Goal: Use online tool/utility: Use online tool/utility

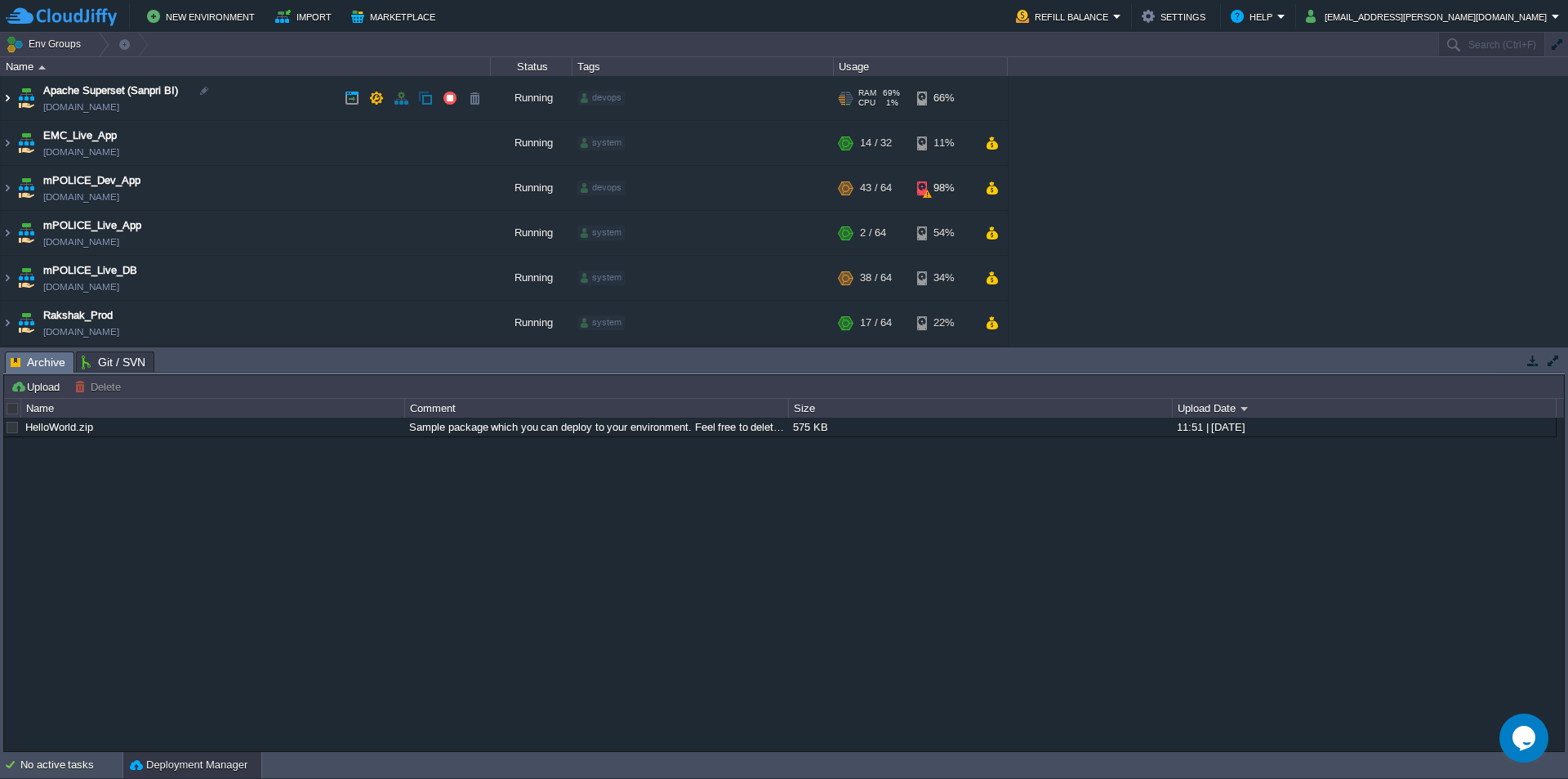
click at [4, 102] on img at bounding box center [7, 98] width 13 height 44
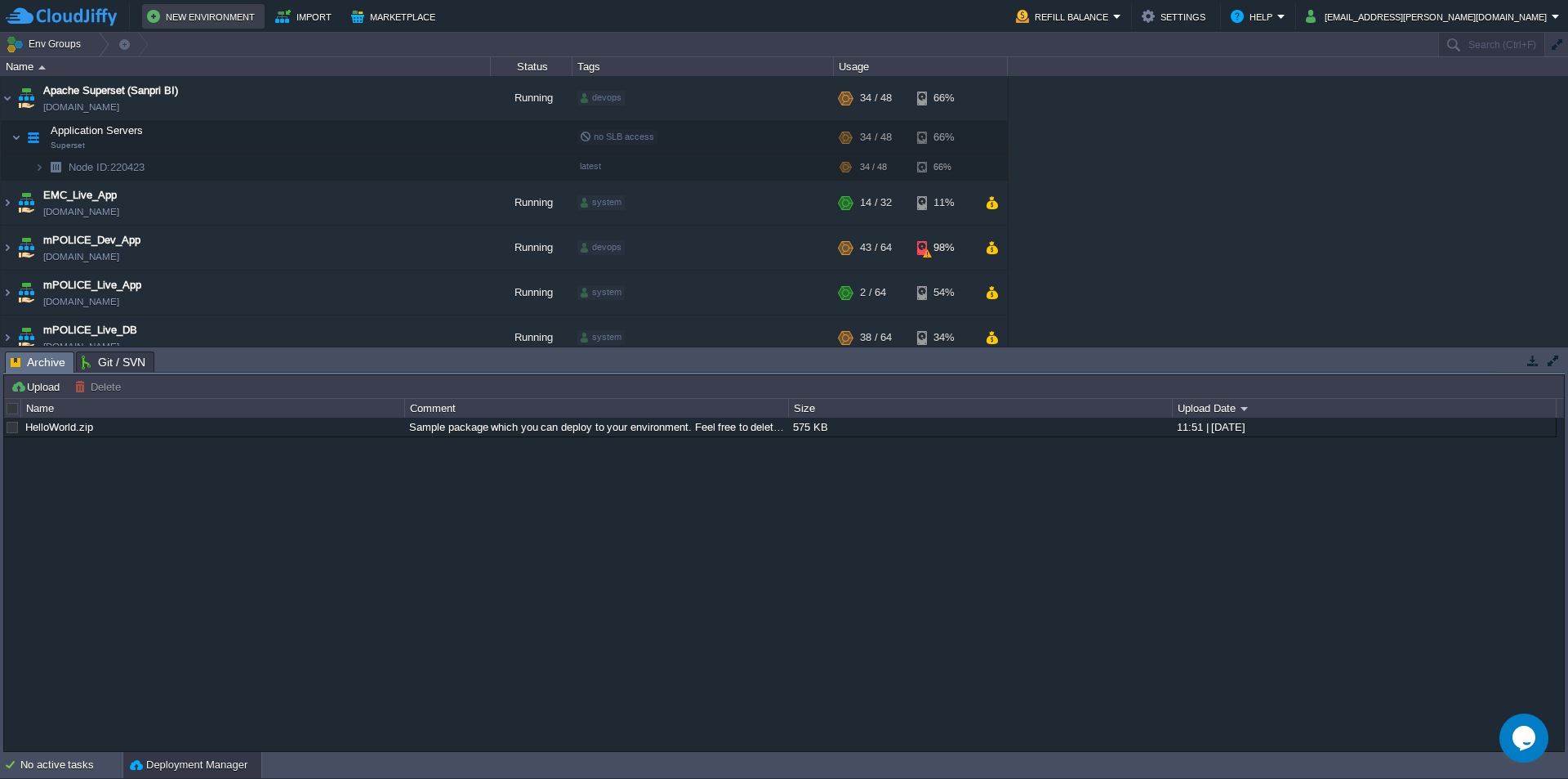
click at [200, 17] on button "New Environment" at bounding box center [203, 16] width 112 height 19
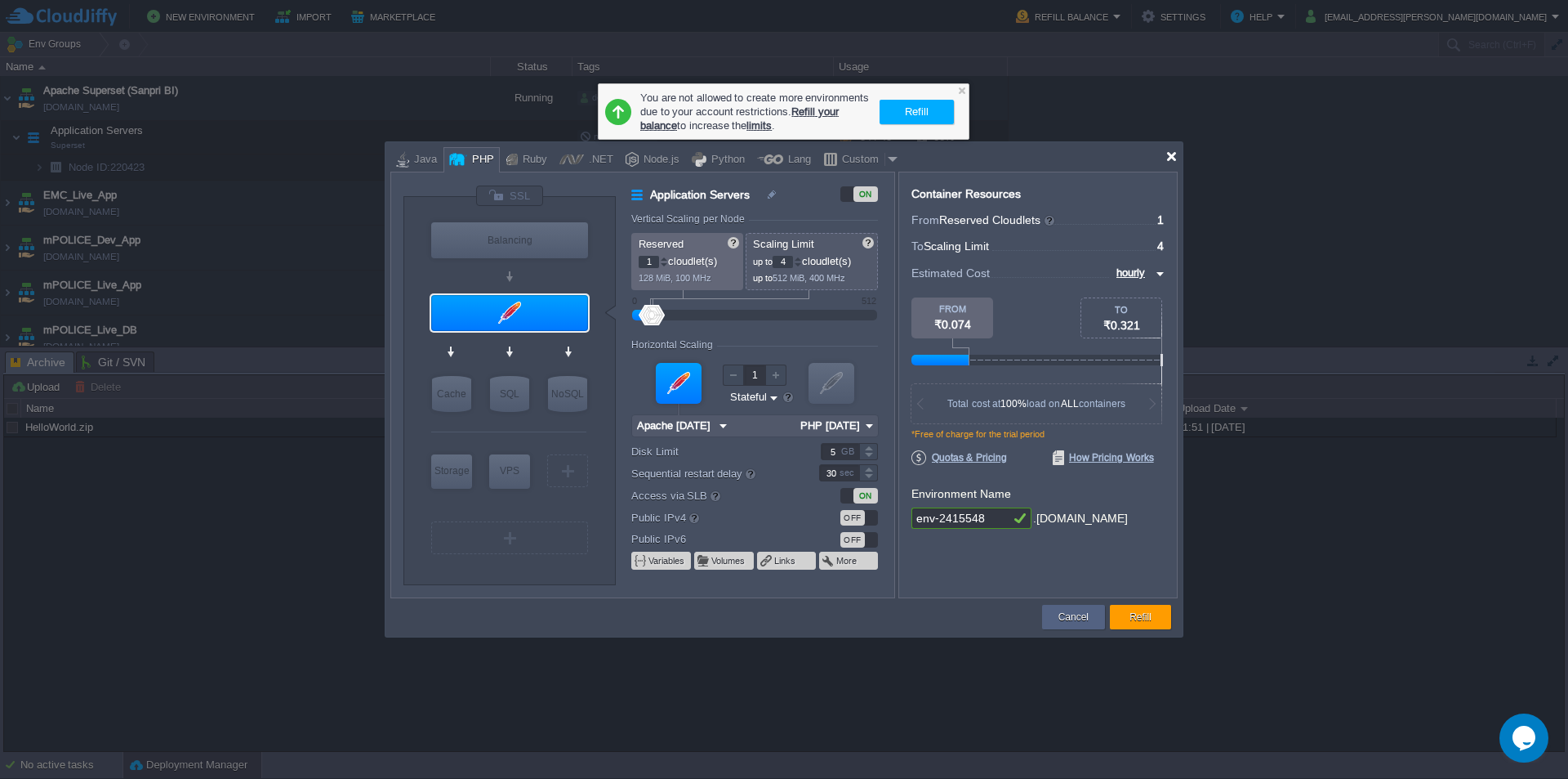
click at [1173, 157] on div at bounding box center [1171, 156] width 12 height 12
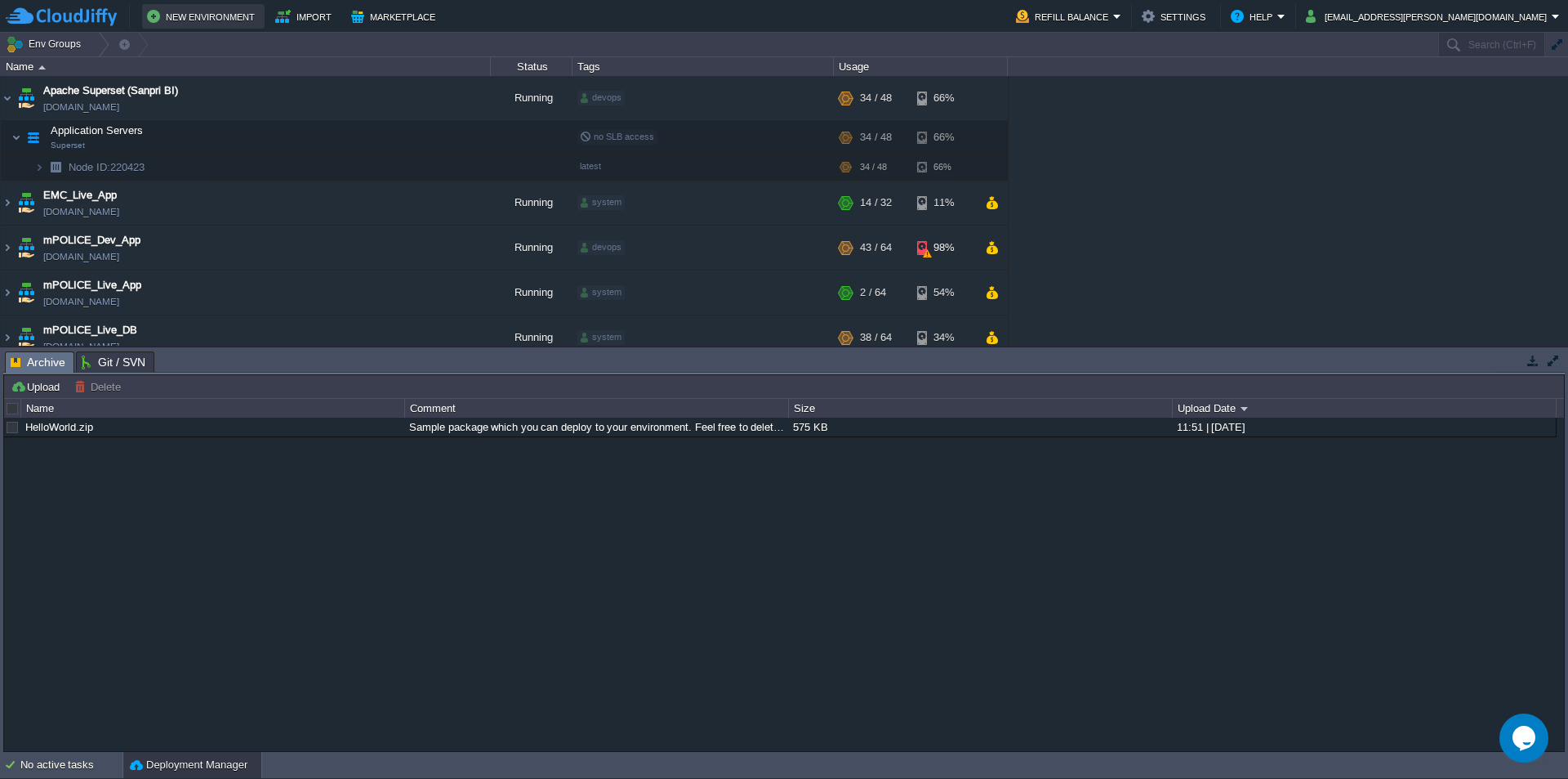
click at [222, 16] on button "New Environment" at bounding box center [203, 16] width 112 height 19
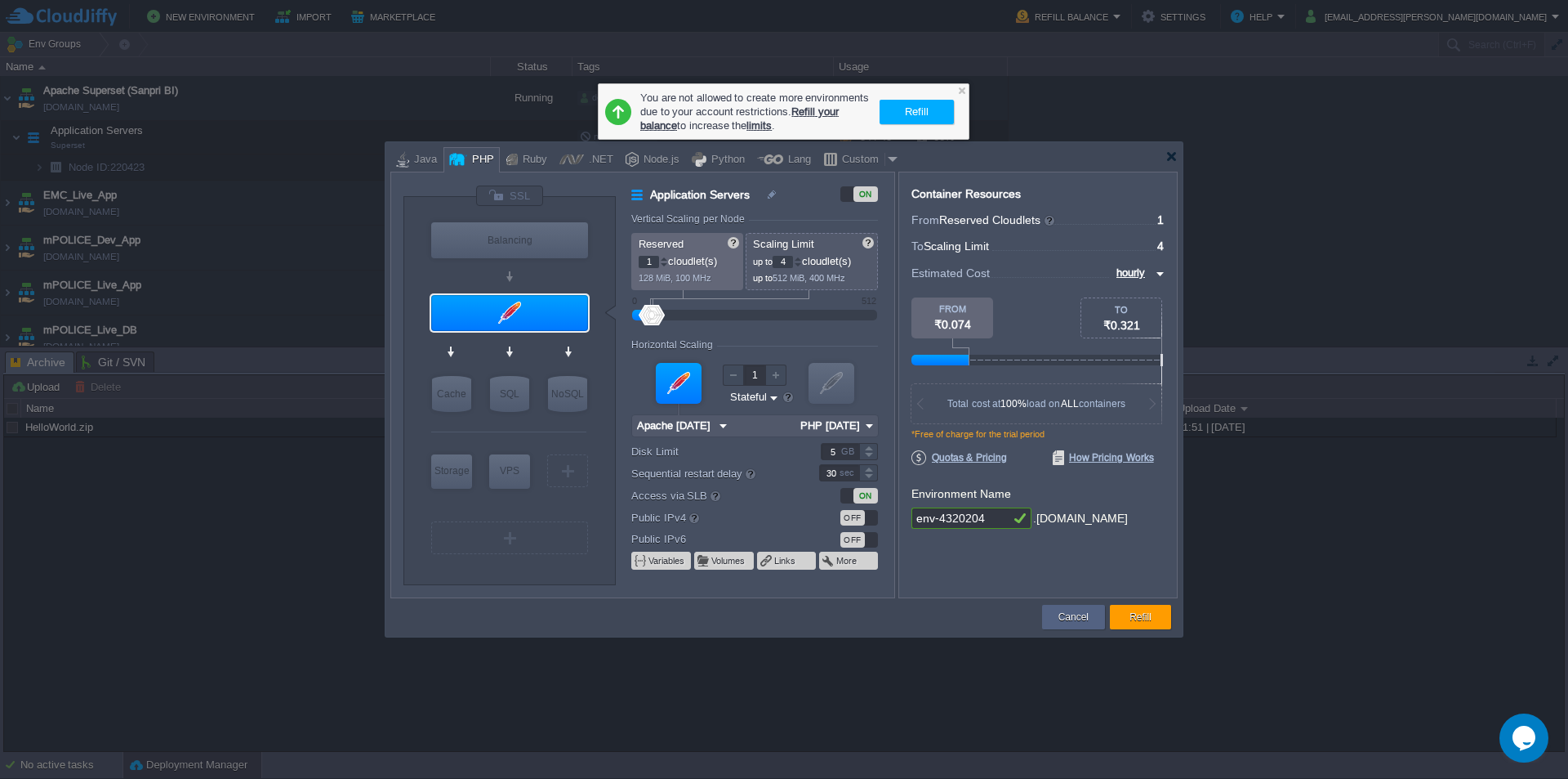
click at [648, 259] on input "1" at bounding box center [649, 261] width 20 height 12
drag, startPoint x: 794, startPoint y: 261, endPoint x: 758, endPoint y: 267, distance: 36.5
click at [762, 264] on p "up to 4 cloudlet(s)" at bounding box center [812, 259] width 120 height 17
click at [663, 258] on div at bounding box center [664, 258] width 8 height 5
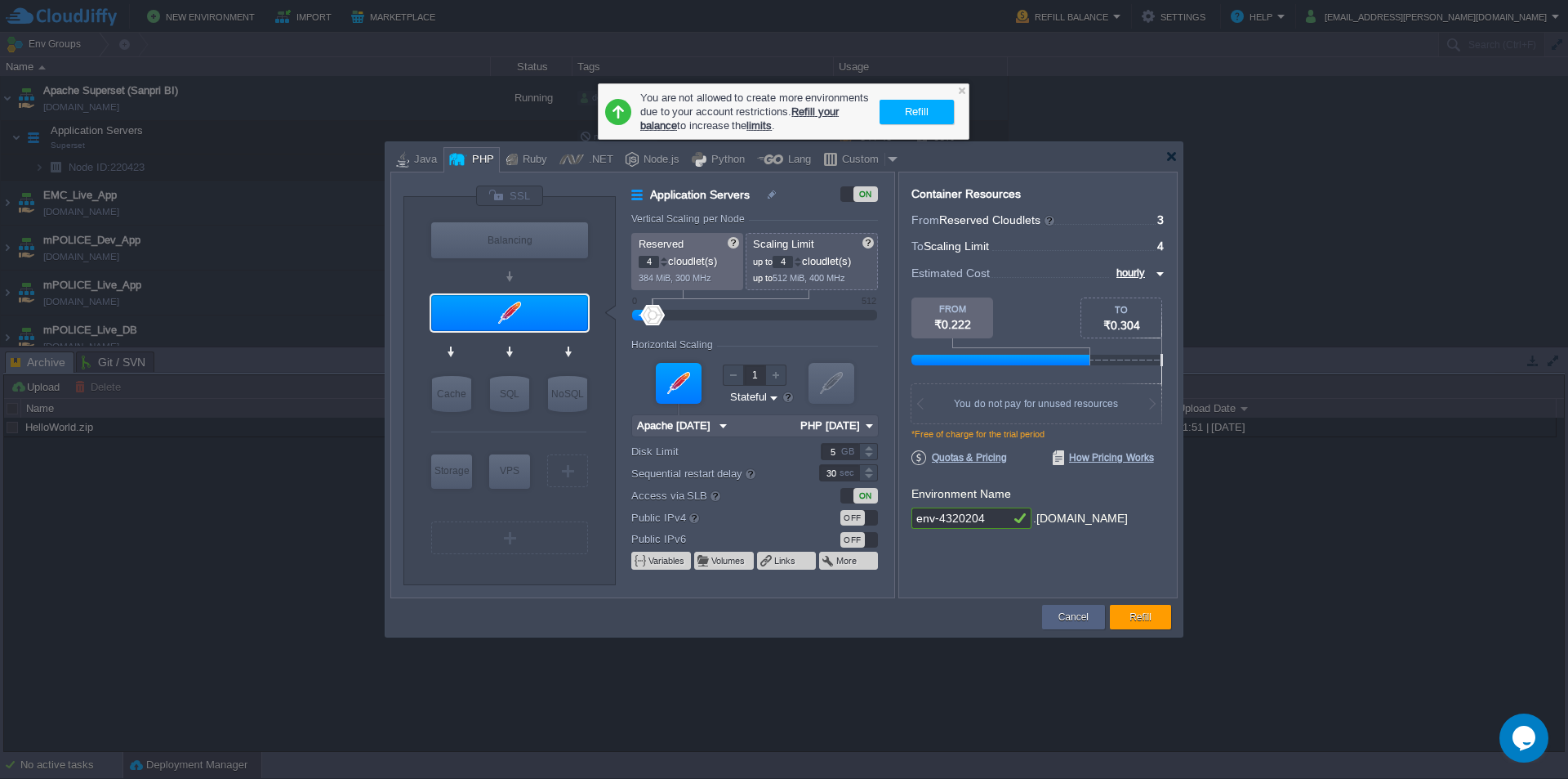
click at [663, 258] on div at bounding box center [664, 258] width 8 height 5
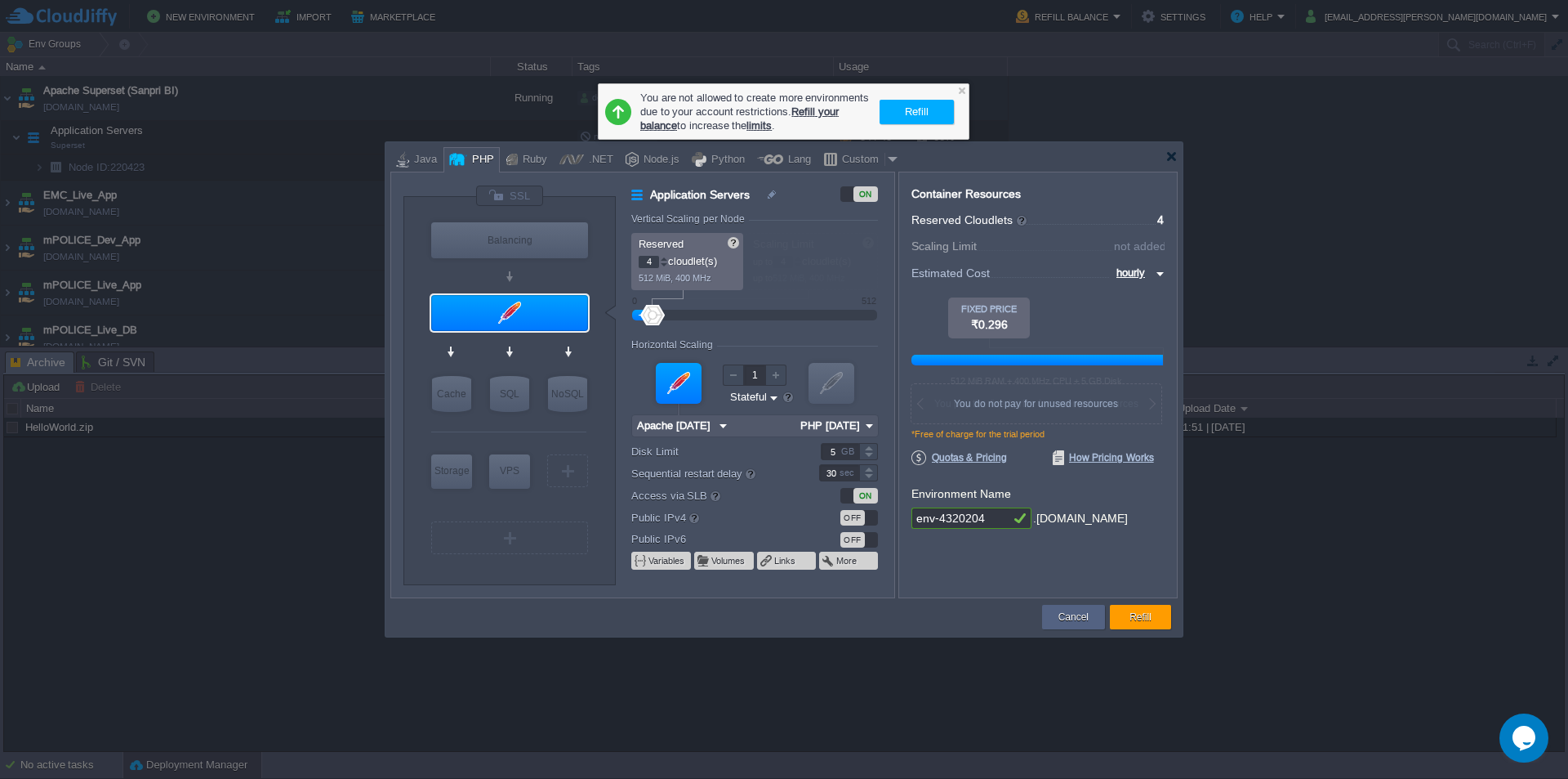
type input "5"
click at [663, 258] on div at bounding box center [664, 258] width 8 height 5
type input "NGINX 1.28.0"
click at [1066, 624] on button "Cancel" at bounding box center [1072, 617] width 30 height 16
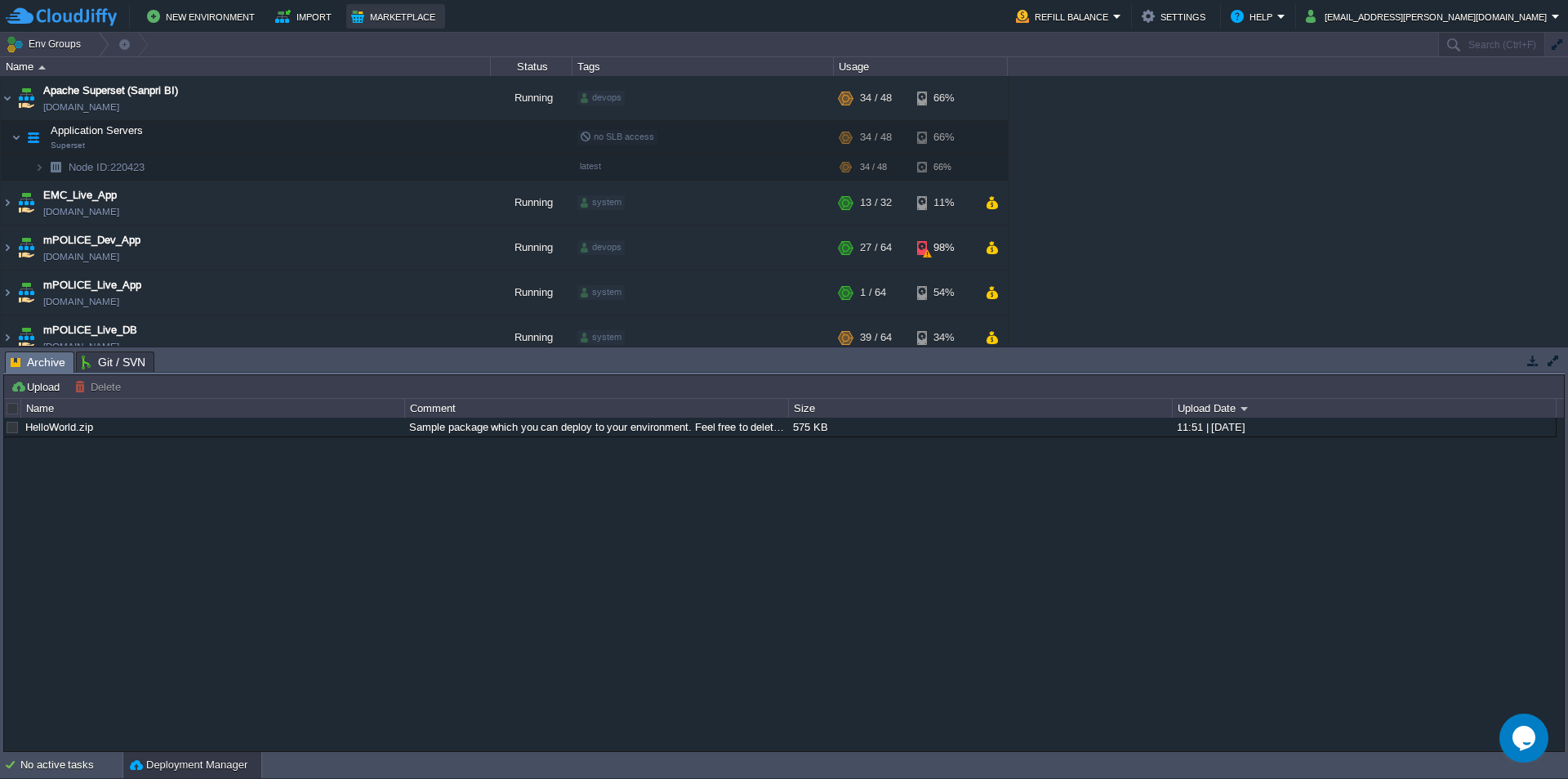
click at [372, 18] on button "Marketplace" at bounding box center [396, 16] width 89 height 19
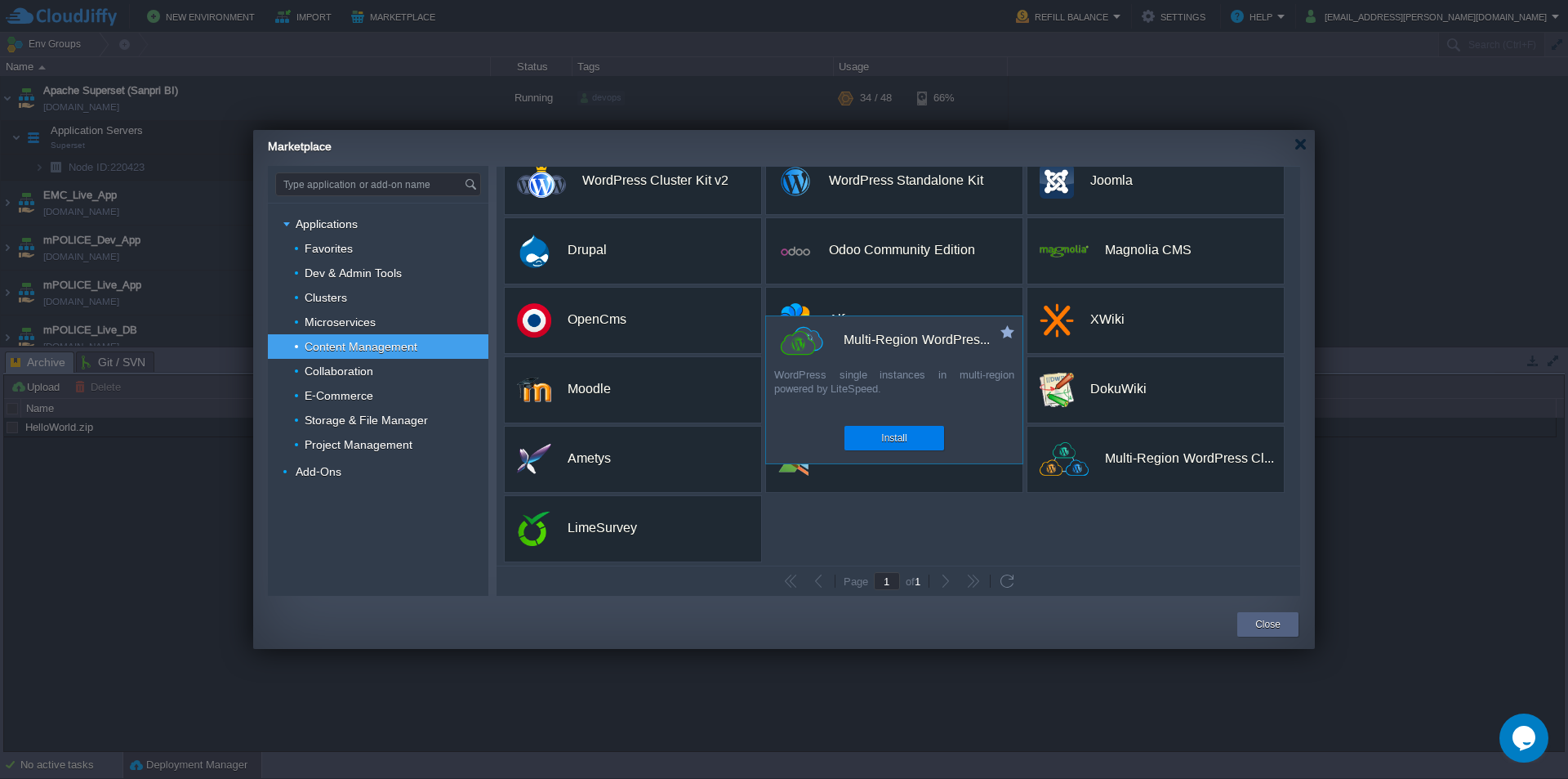
scroll to position [28, 0]
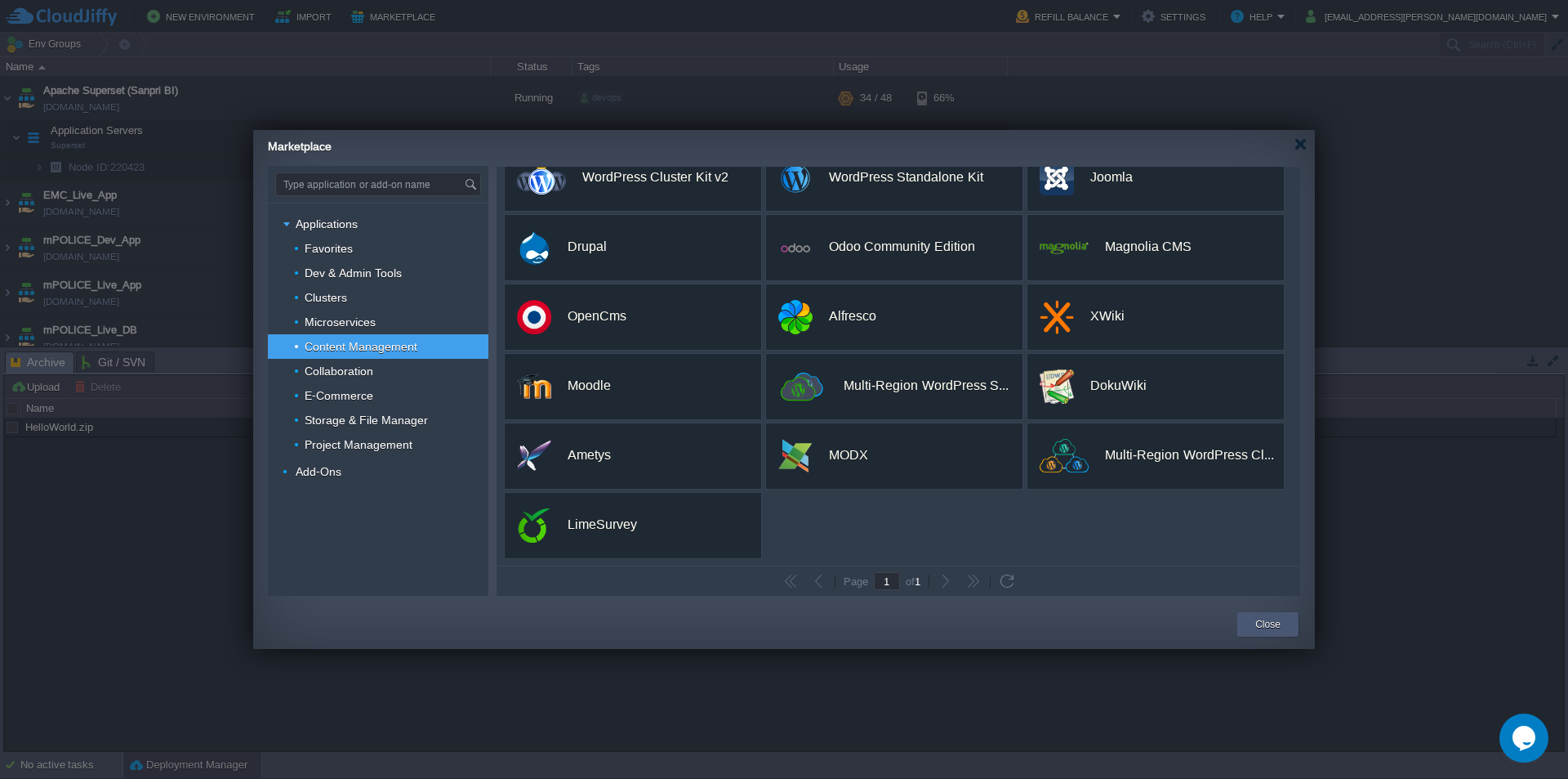
click at [1272, 620] on button "Close" at bounding box center [1268, 625] width 26 height 16
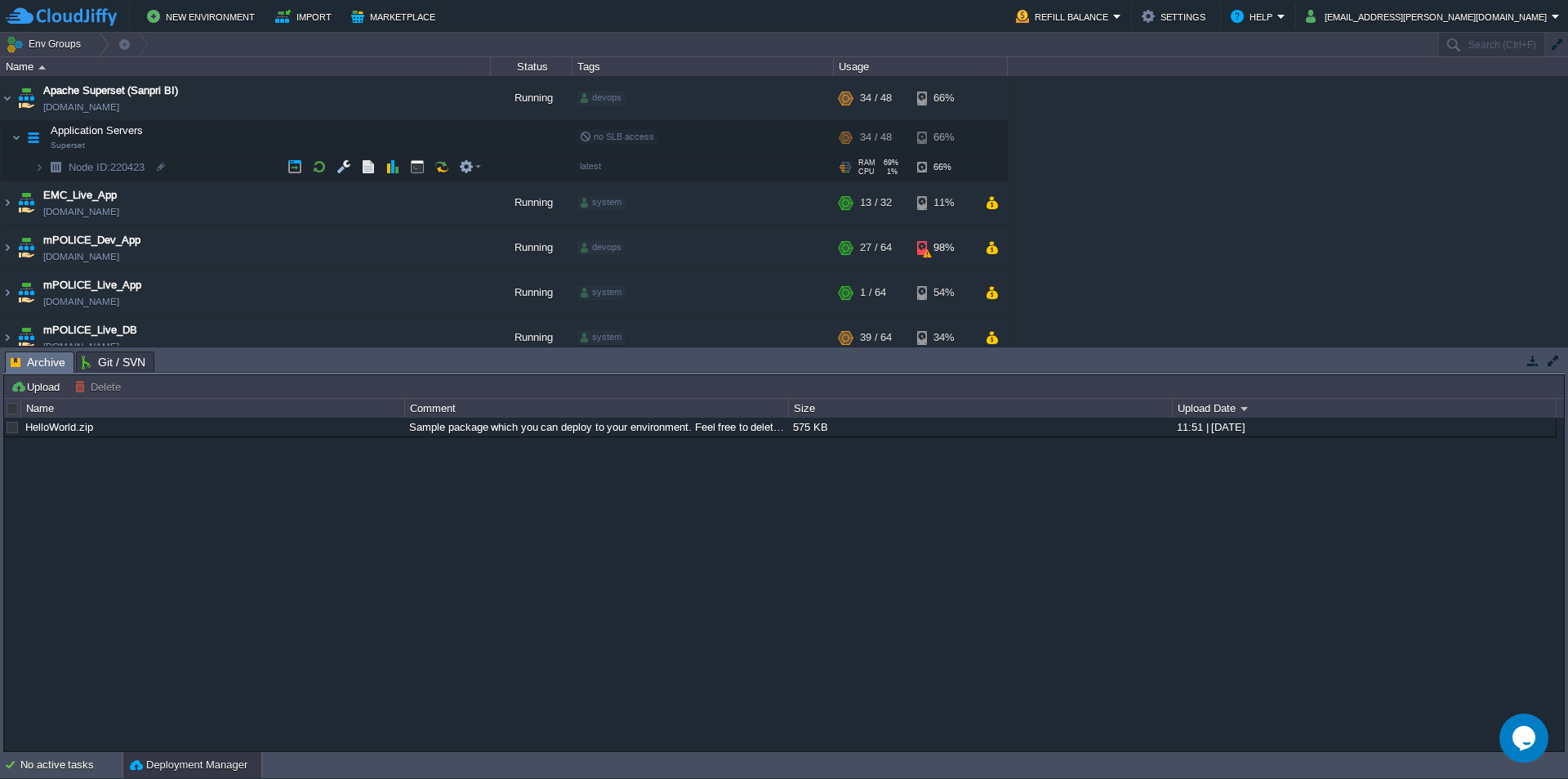
click at [33, 164] on img at bounding box center [23, 162] width 23 height 15
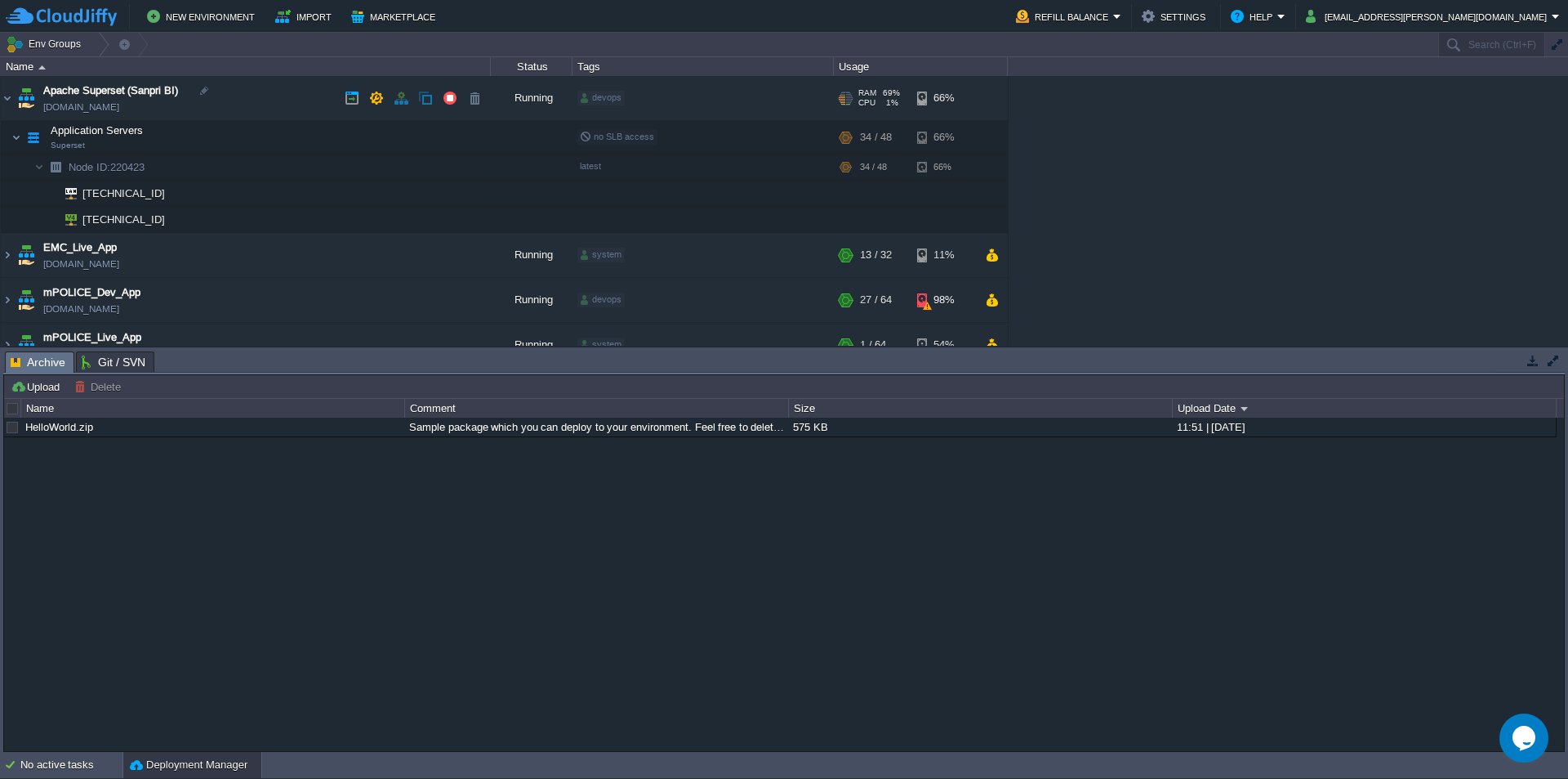
click at [395, 101] on button "button" at bounding box center [401, 98] width 15 height 15
click at [399, 100] on button "button" at bounding box center [401, 98] width 15 height 15
click at [10, 100] on img at bounding box center [7, 98] width 13 height 44
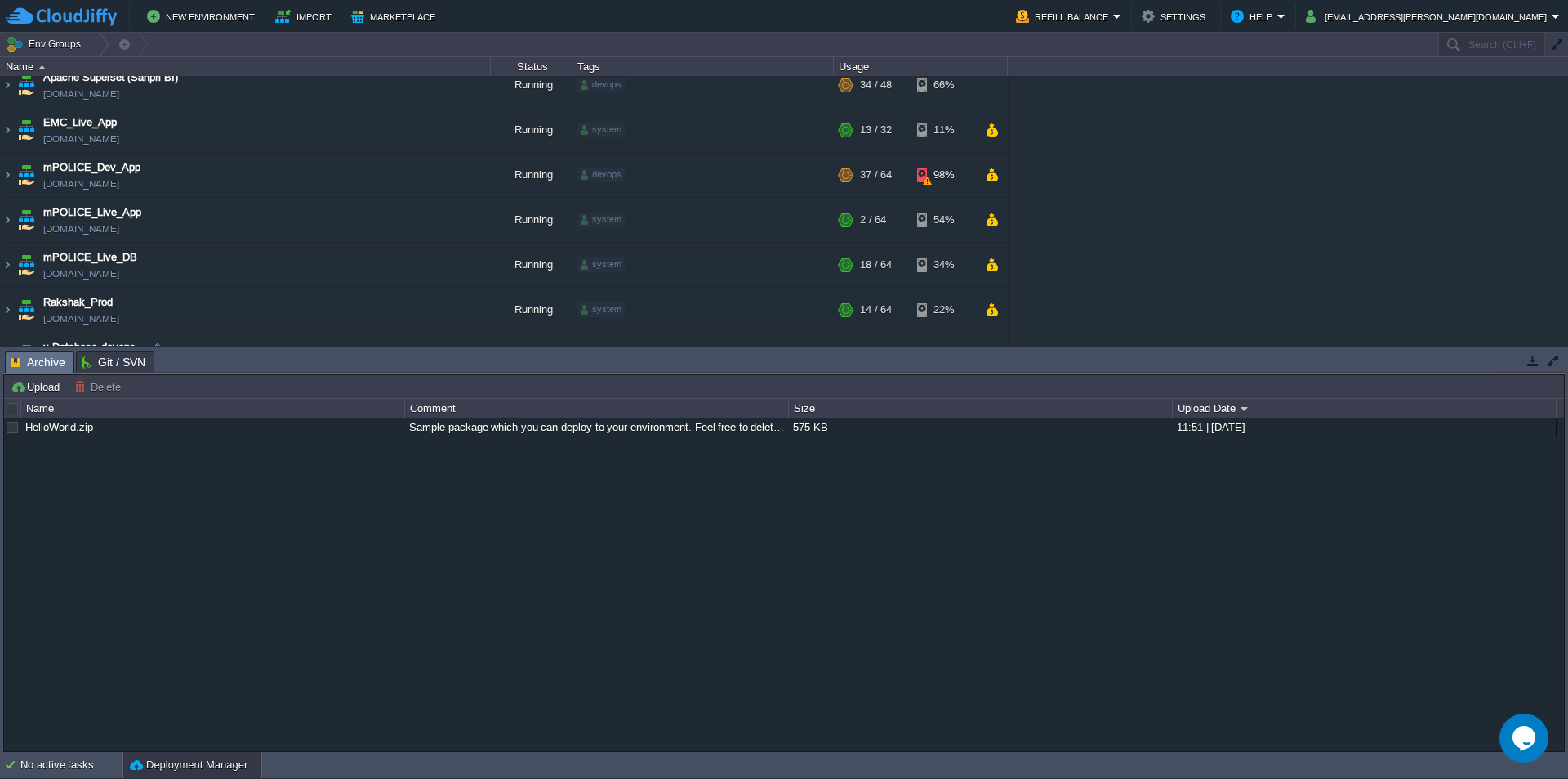
scroll to position [0, 0]
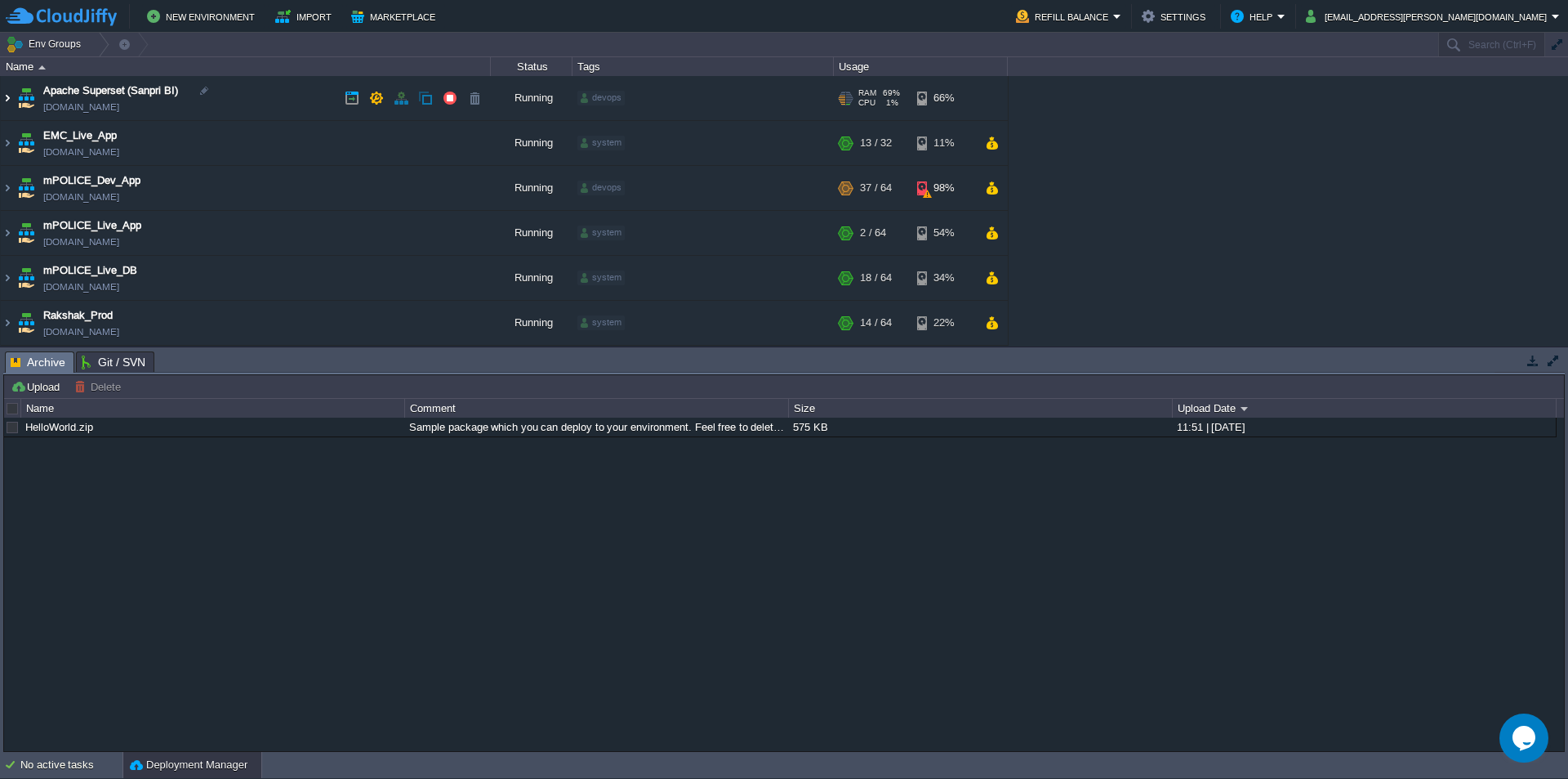
click at [8, 97] on img at bounding box center [7, 98] width 13 height 44
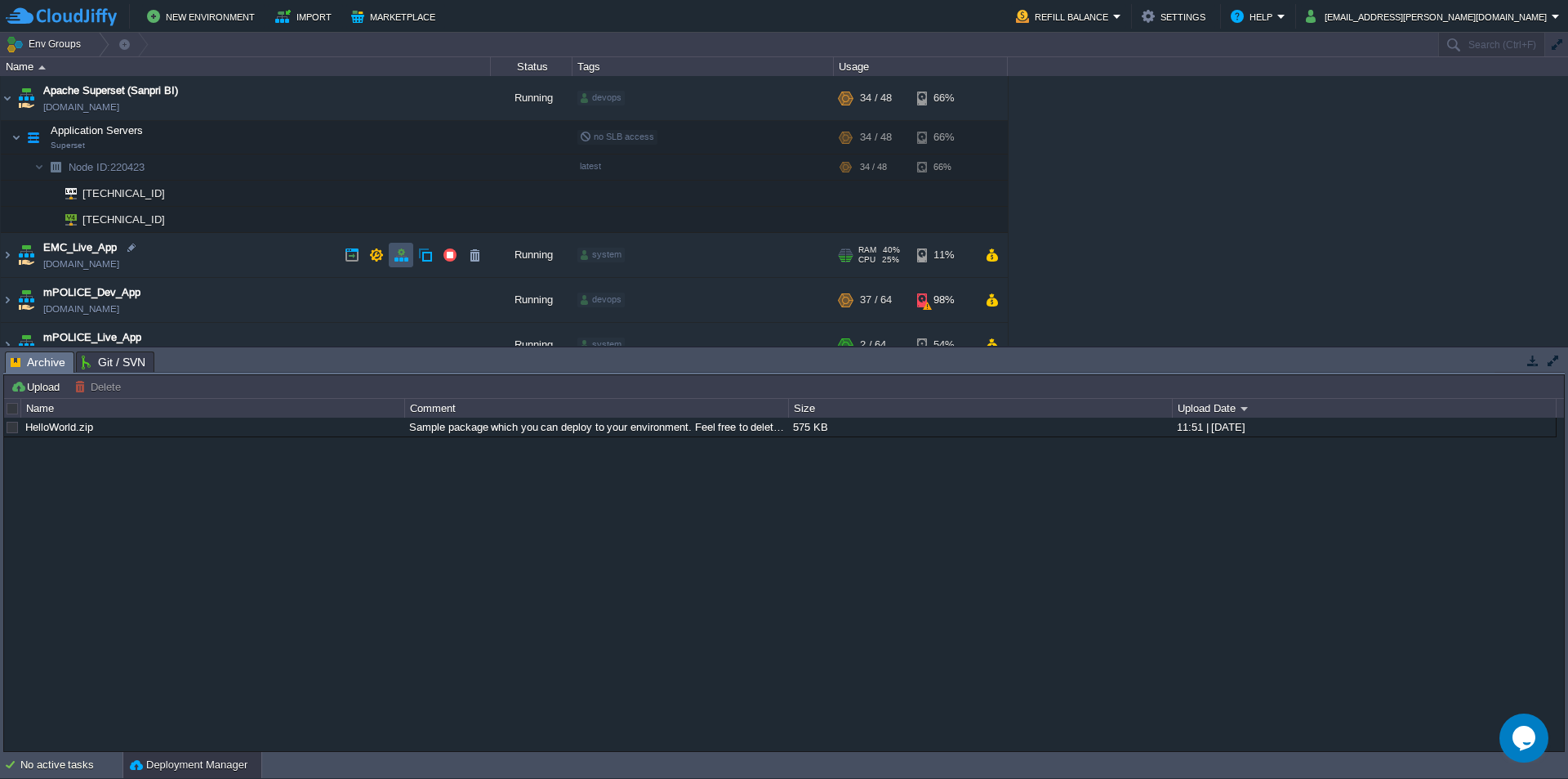
click at [399, 259] on button "button" at bounding box center [401, 255] width 15 height 15
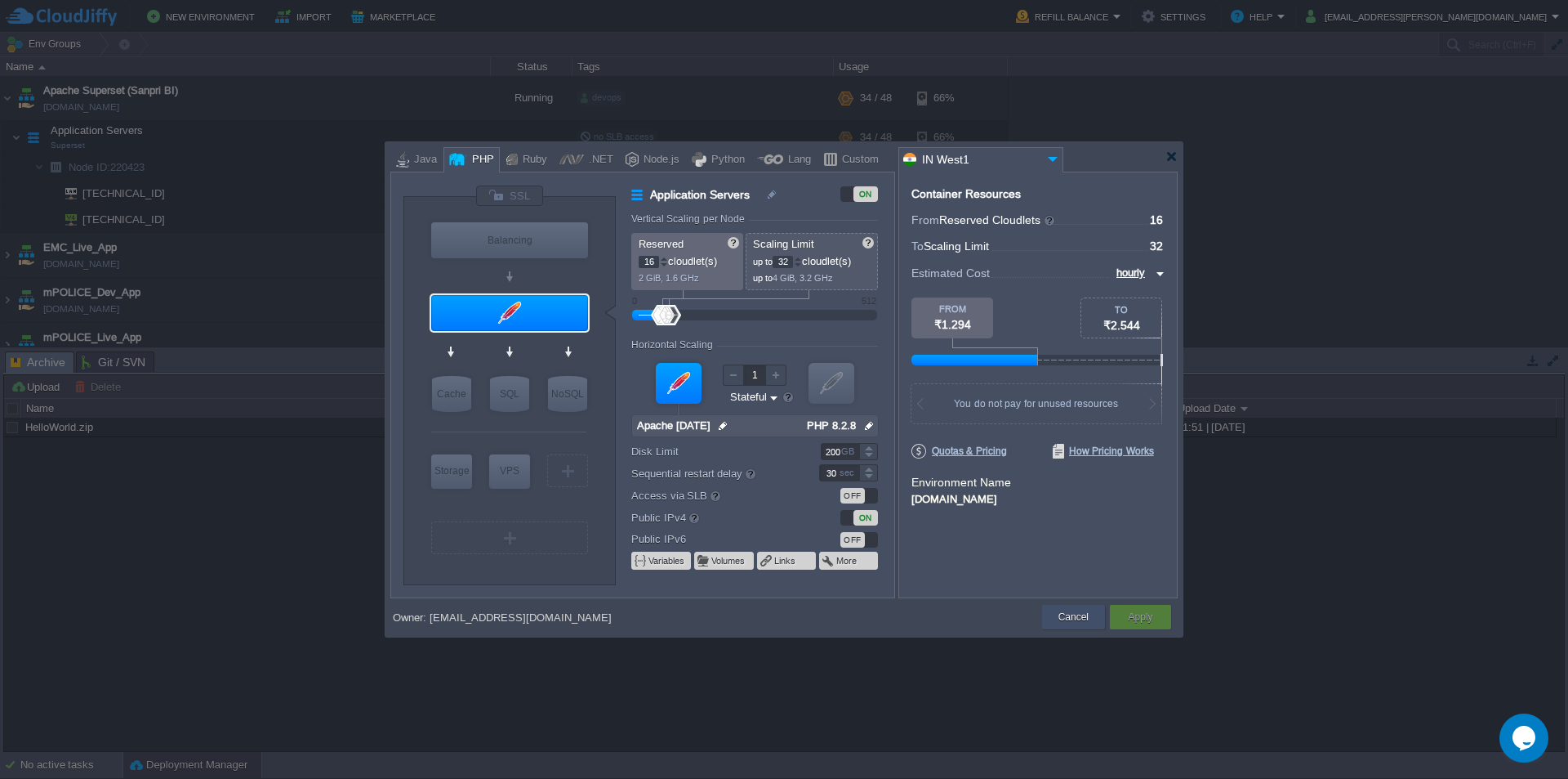
drag, startPoint x: 1060, startPoint y: 620, endPoint x: 1038, endPoint y: 446, distance: 175.4
click at [1061, 487] on div "VM Balancing VM Application Servers VM Cache VM SQL VM NoSQL VM Storage VM VPS …" at bounding box center [783, 404] width 797 height 465
type input "NGINX 1.28.0"
click at [1072, 617] on button "Cancel" at bounding box center [1072, 617] width 30 height 16
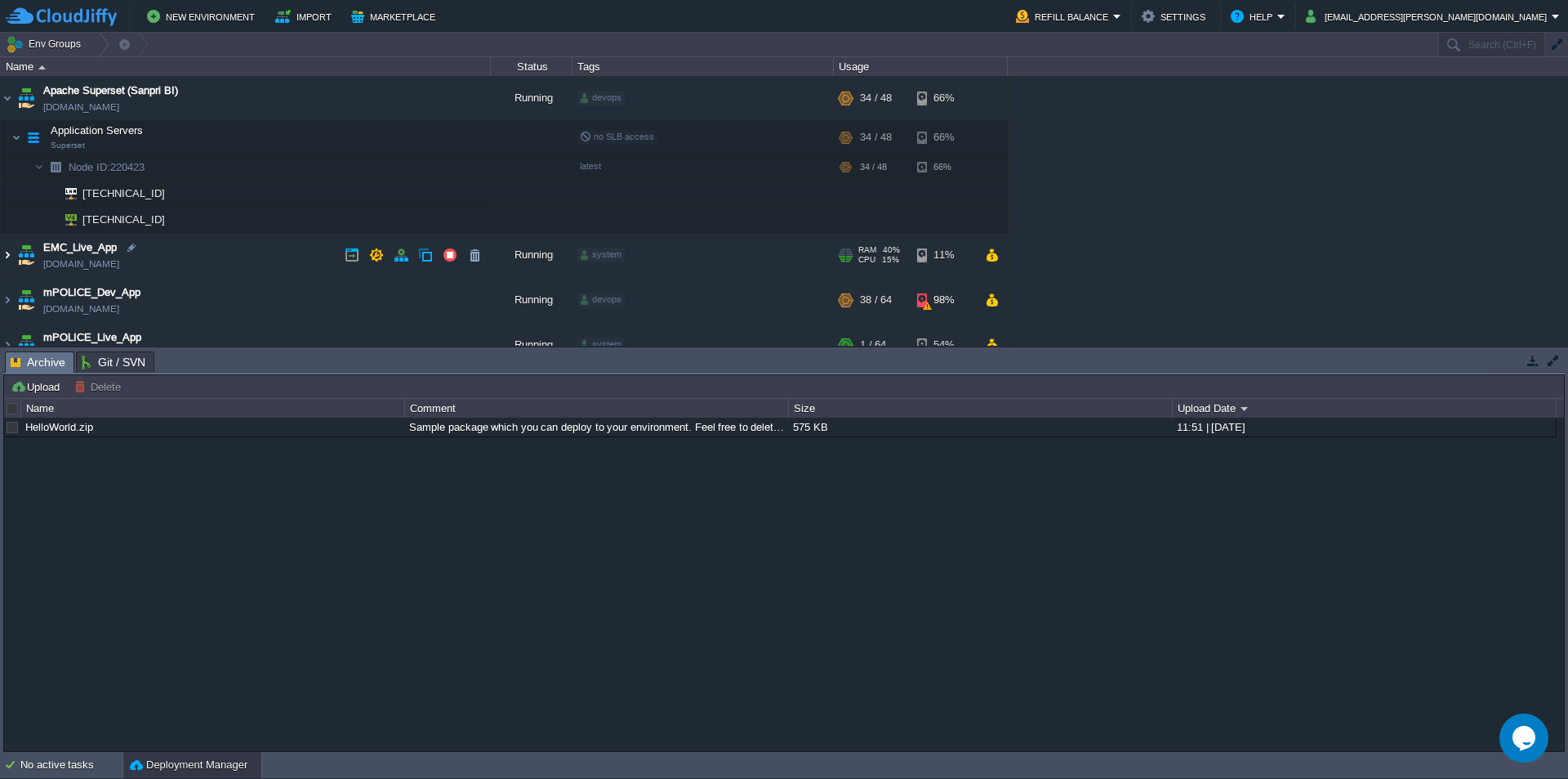
click at [8, 257] on img at bounding box center [7, 255] width 13 height 44
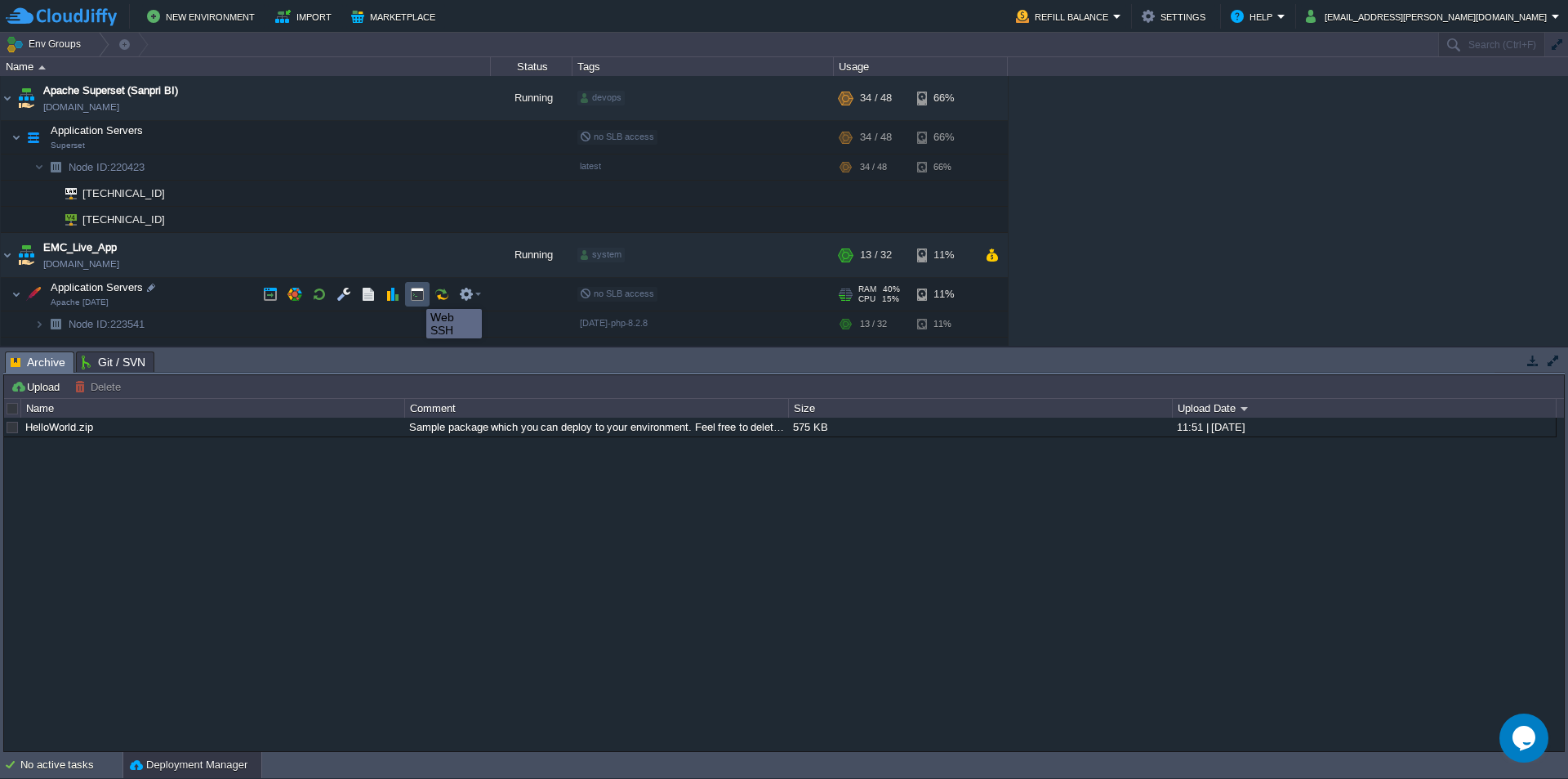
click at [414, 294] on button "button" at bounding box center [417, 294] width 15 height 15
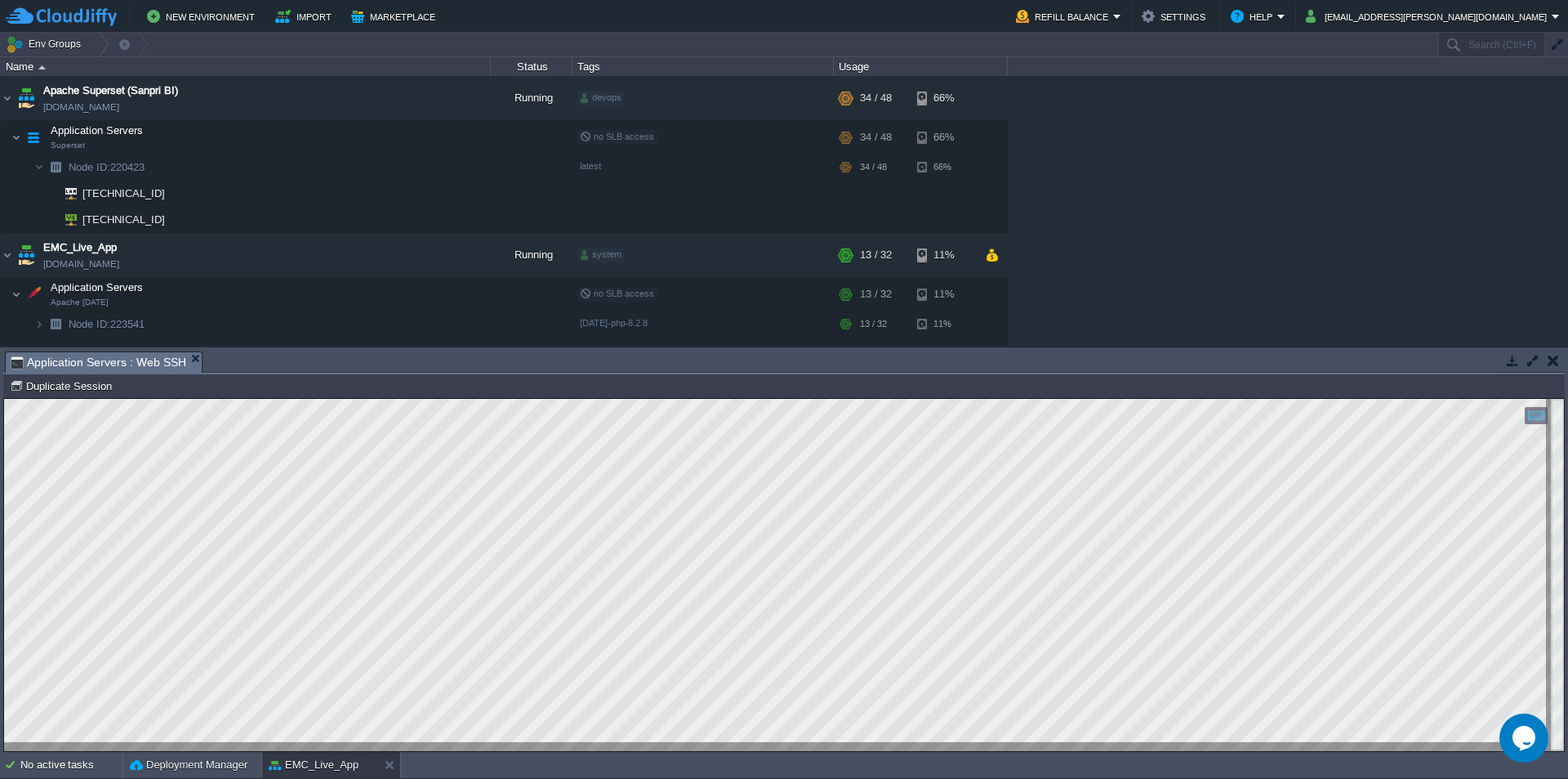
click at [4, 399] on html "Copy: Ctrl + Shift + C Paste: Ctrl + V Settings: Ctrl + Shift + Alt 0" at bounding box center [783, 399] width 1560 height 0
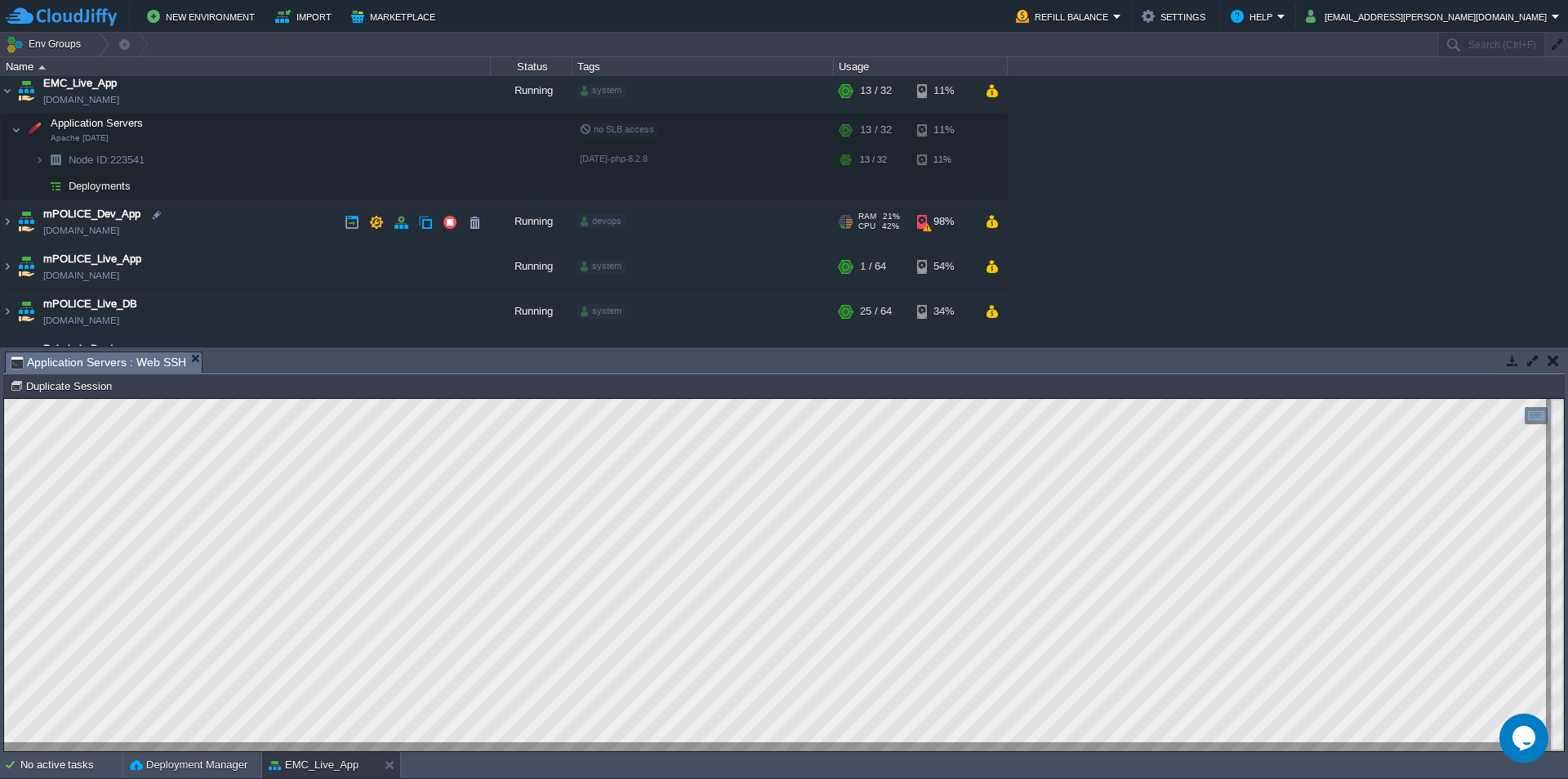
scroll to position [81, 0]
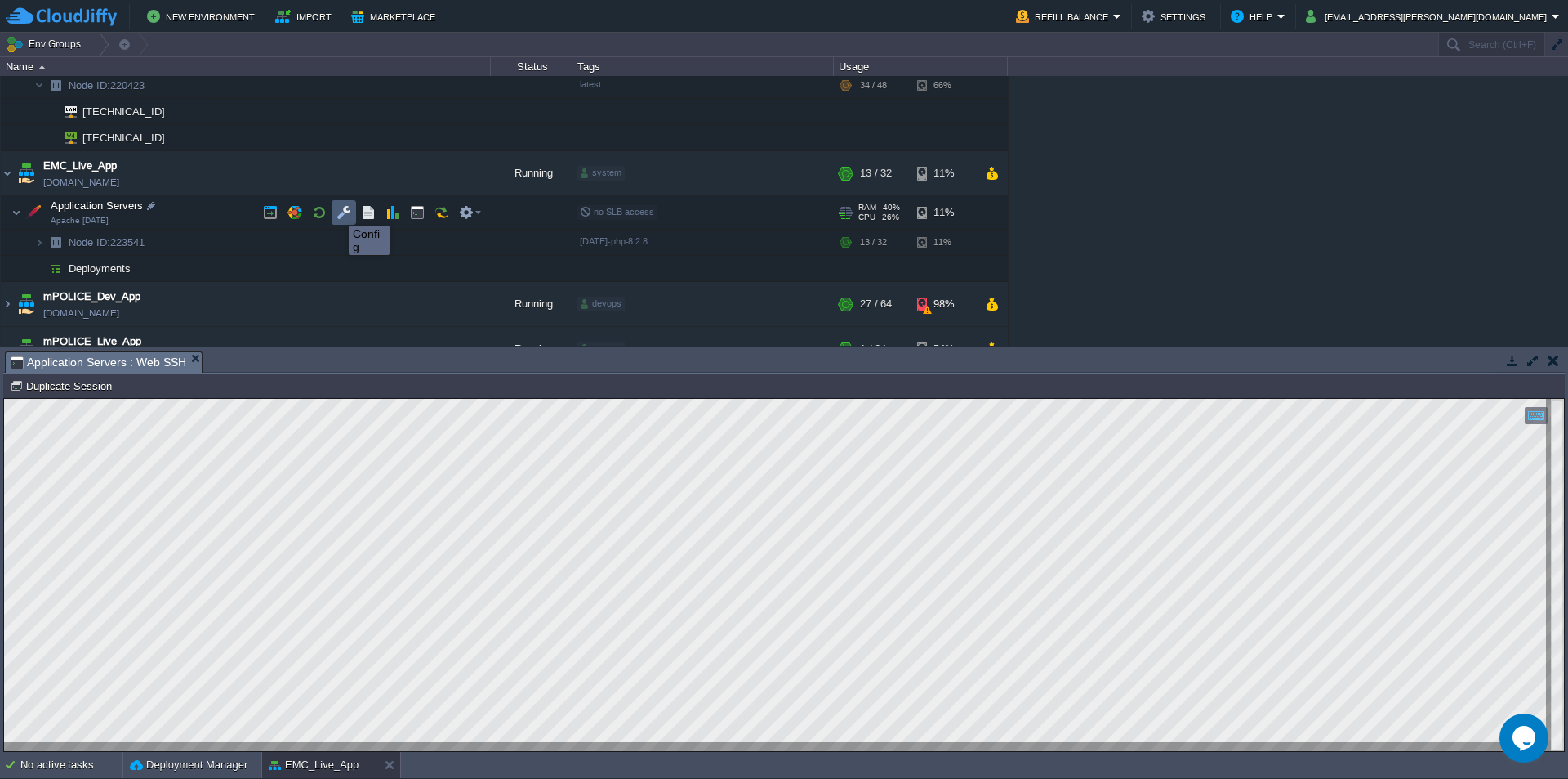
click at [341, 211] on button "button" at bounding box center [344, 213] width 15 height 15
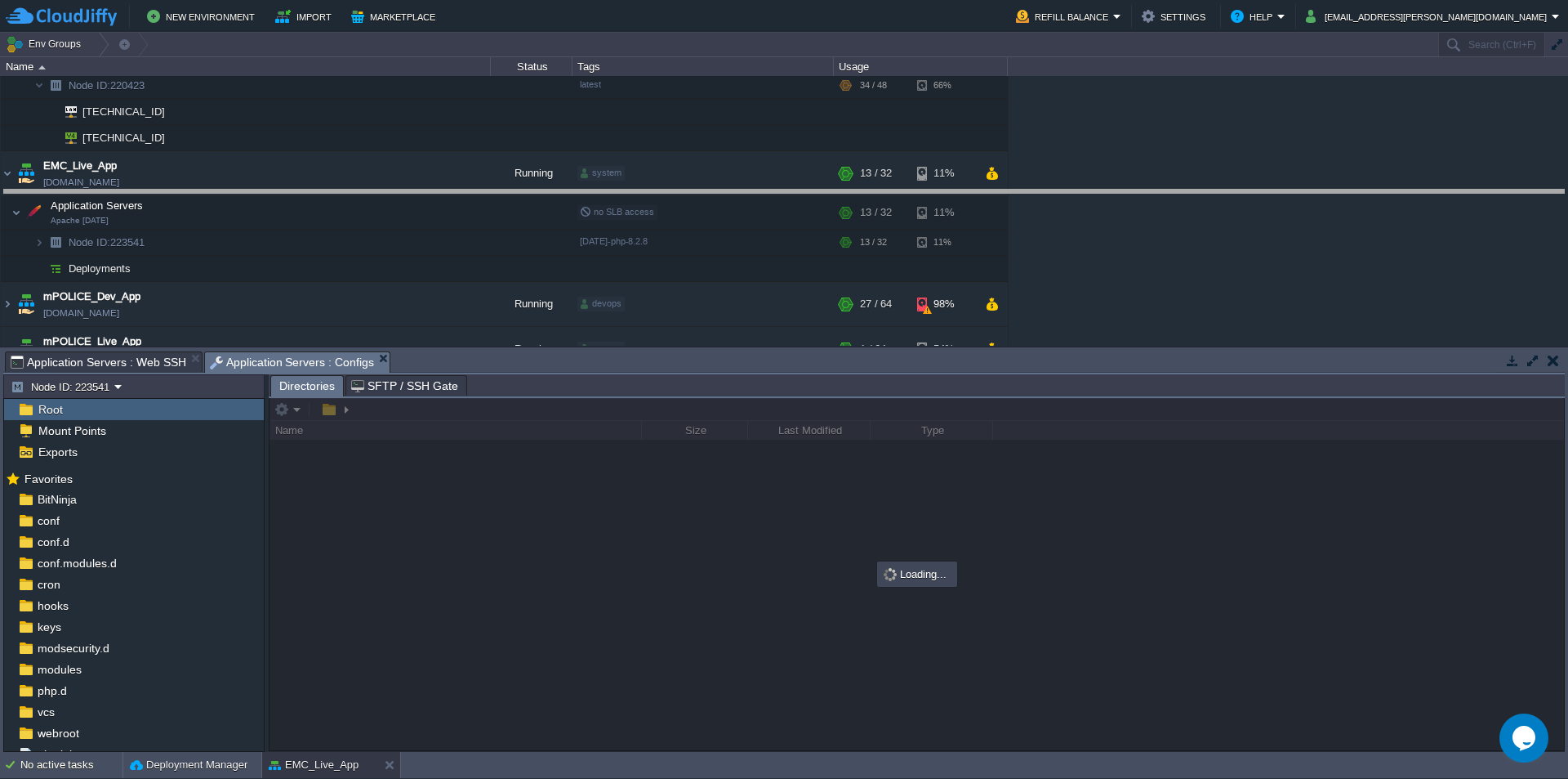
drag, startPoint x: 454, startPoint y: 371, endPoint x: 502, endPoint y: 174, distance: 202.8
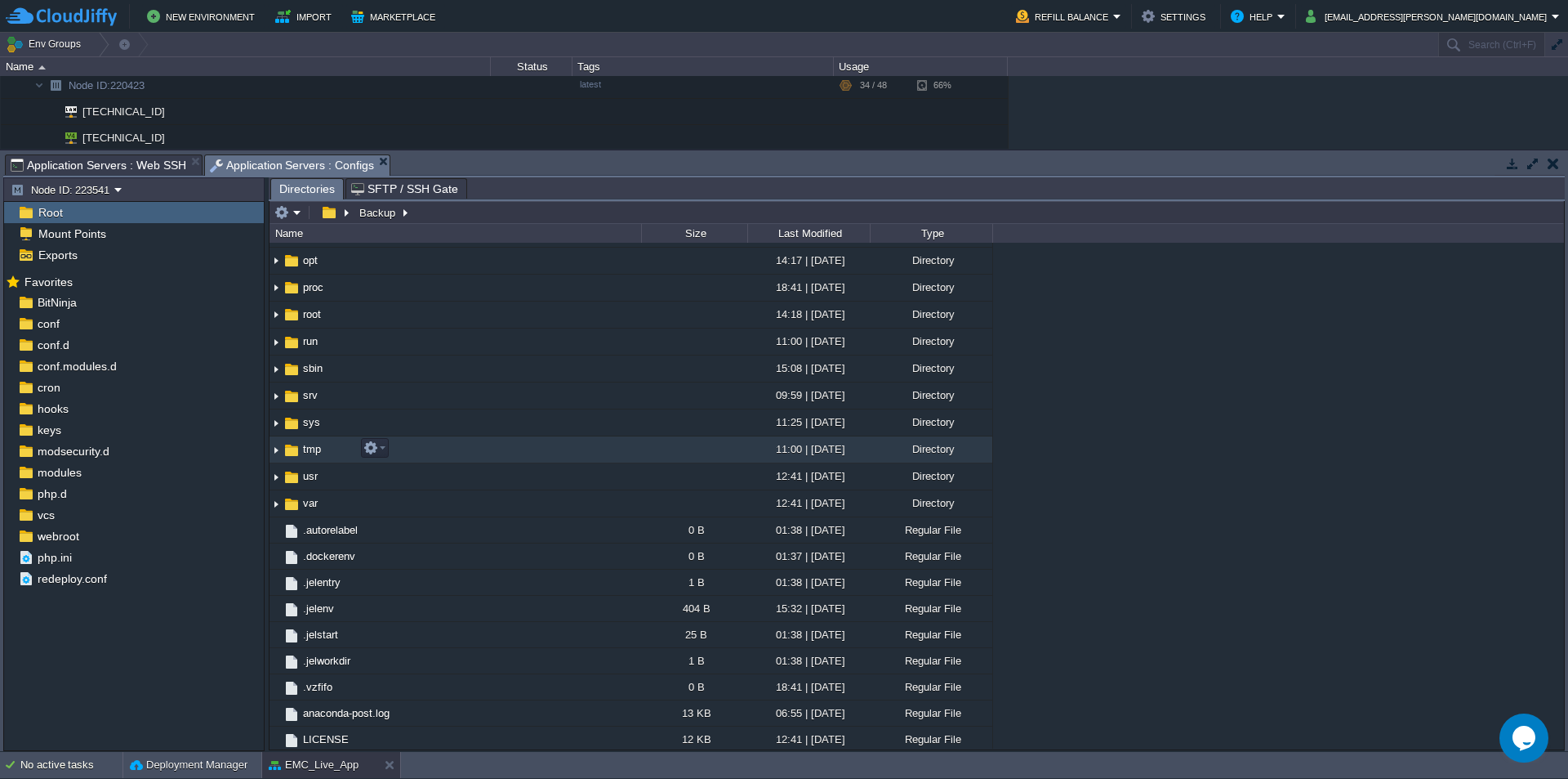
scroll to position [327, 0]
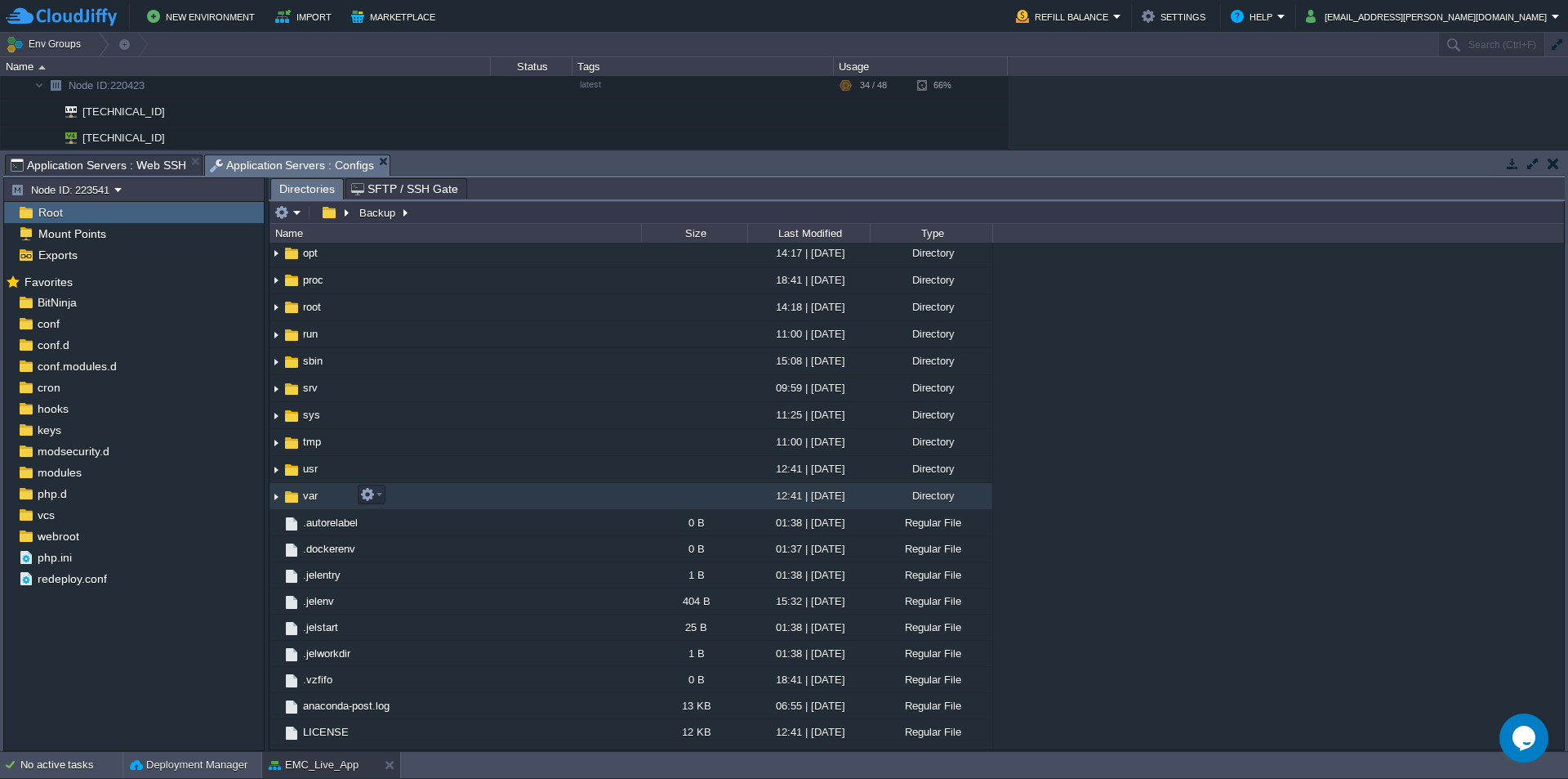
click at [307, 493] on span "var" at bounding box center [309, 495] width 19 height 14
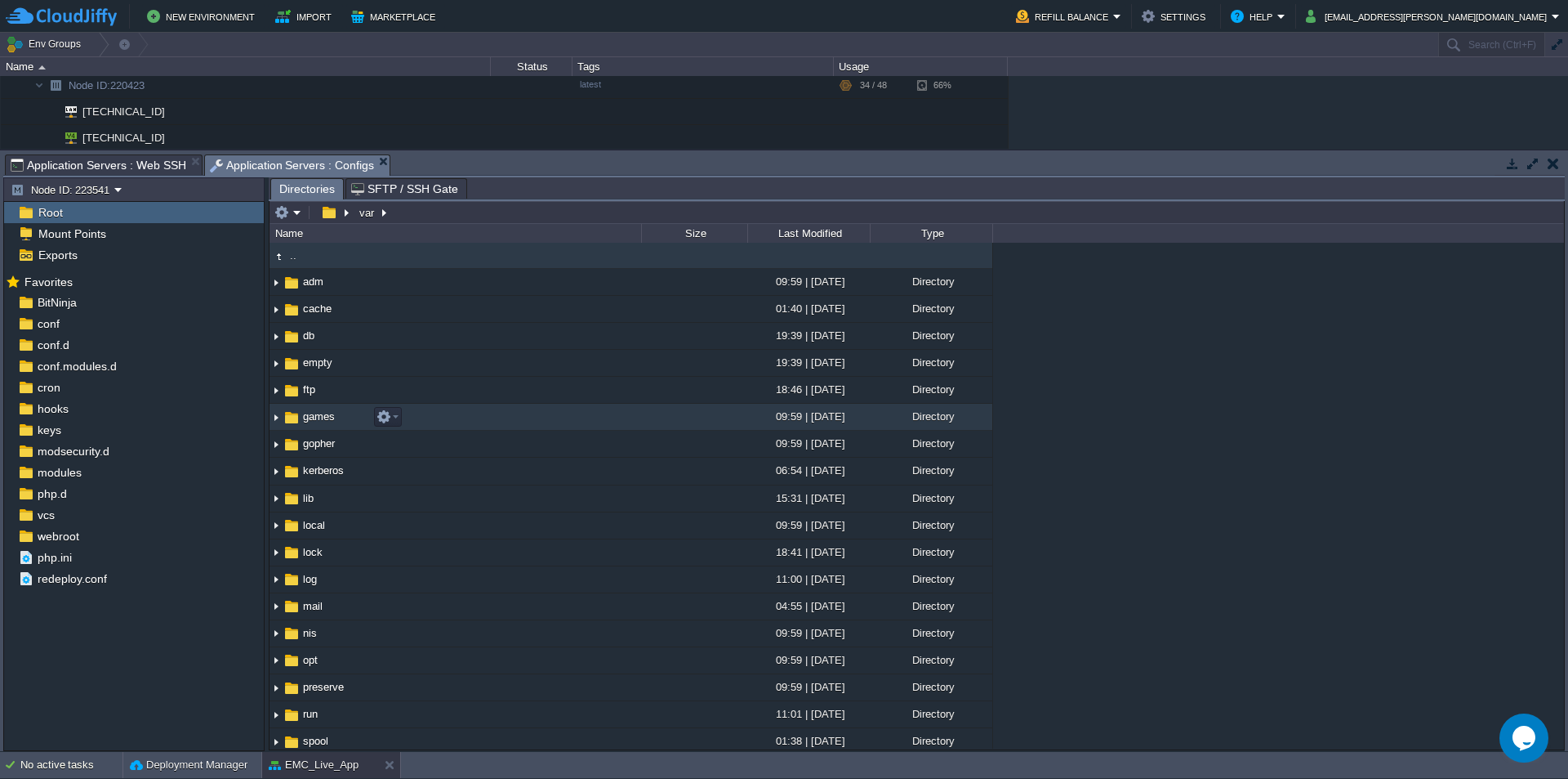
click at [376, 398] on div ".. adm 09:59 | [DATE] Directory cache 01:40 | [DATE] Directory db 19:39 | [DATE…" at bounding box center [916, 496] width 1294 height 506
click at [376, 409] on em at bounding box center [387, 416] width 22 height 15
